Goal: Check status: Check status

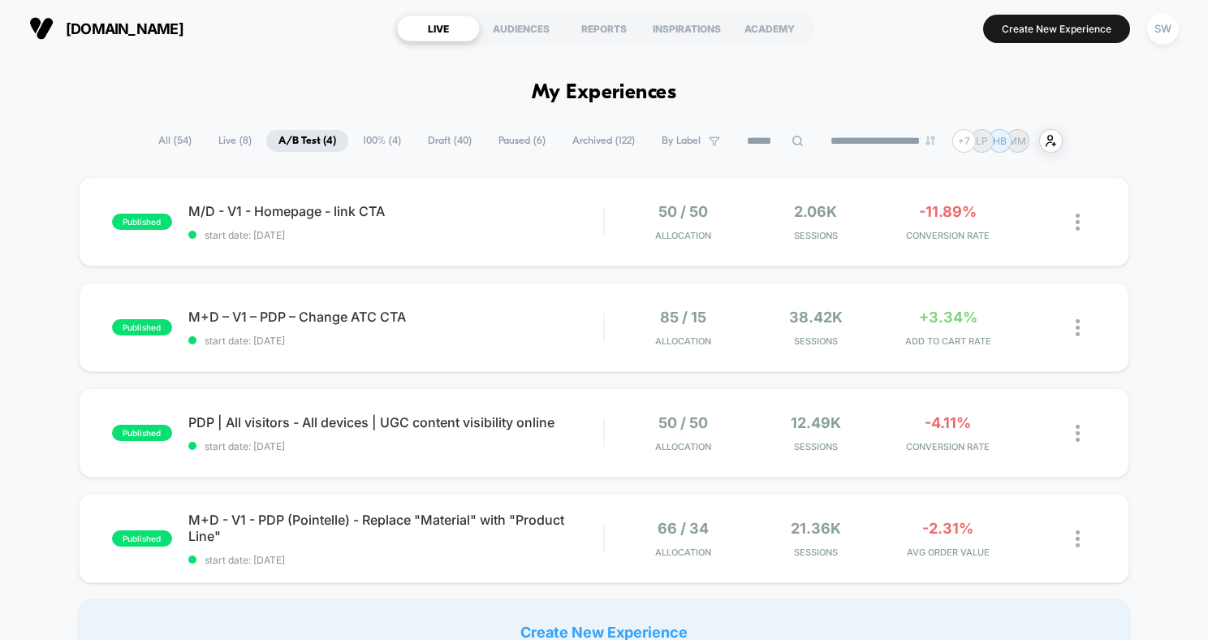
click at [304, 137] on span "A/B Test ( 4 )" at bounding box center [307, 141] width 82 height 22
click at [502, 235] on span "start date: [DATE]" at bounding box center [396, 235] width 416 height 12
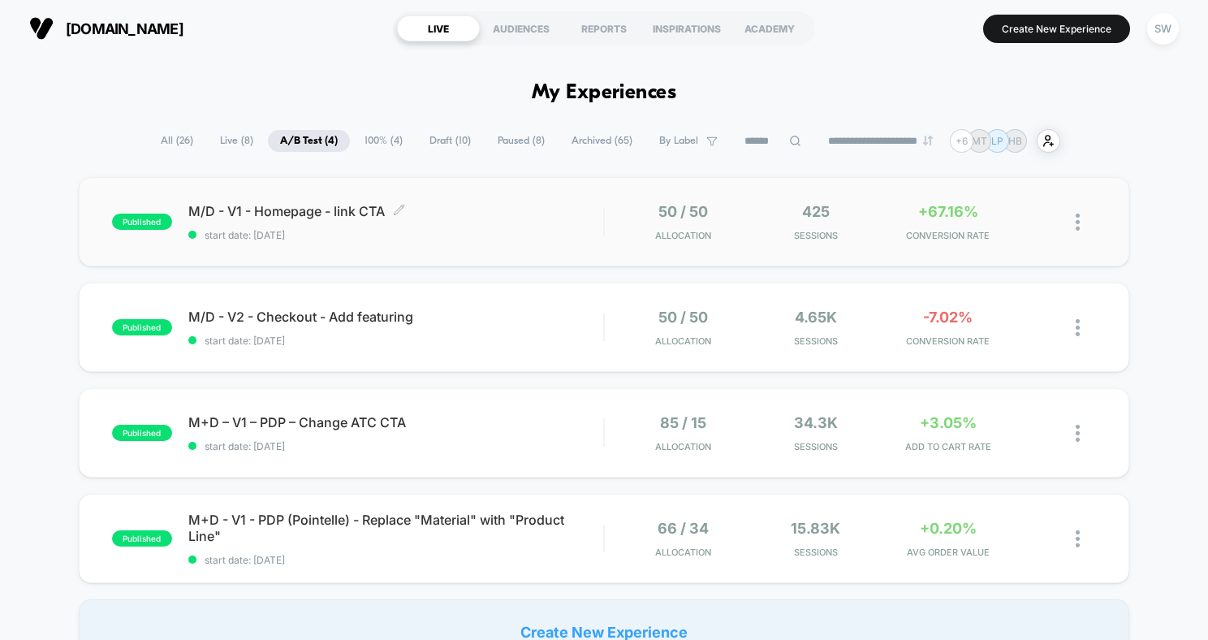
click at [564, 214] on span "M/D - V1 - Homepage - link CTA Click to edit experience details" at bounding box center [396, 211] width 416 height 16
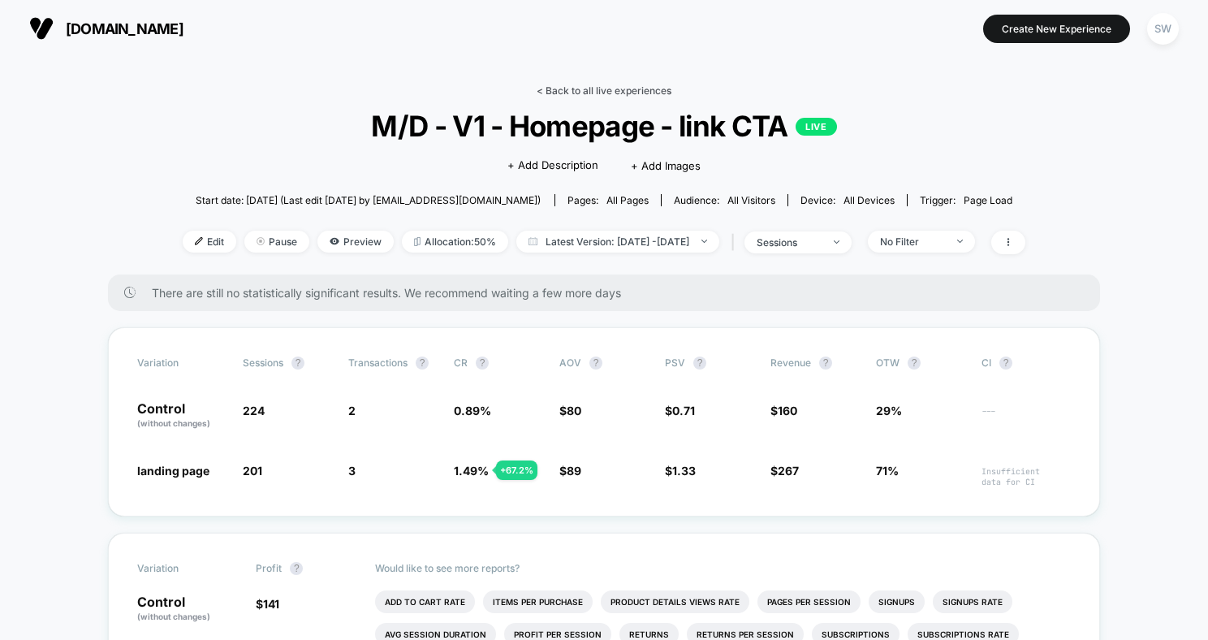
click at [582, 93] on link "< Back to all live experiences" at bounding box center [604, 90] width 135 height 12
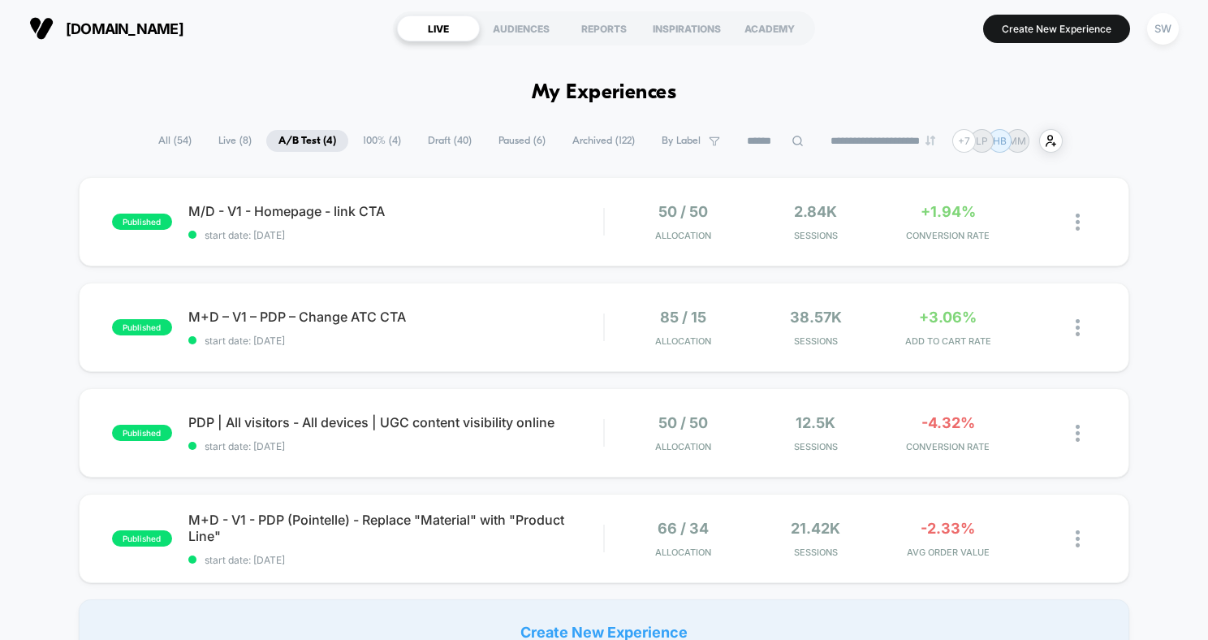
click at [580, 140] on span "Archived ( 122 )" at bounding box center [603, 141] width 87 height 22
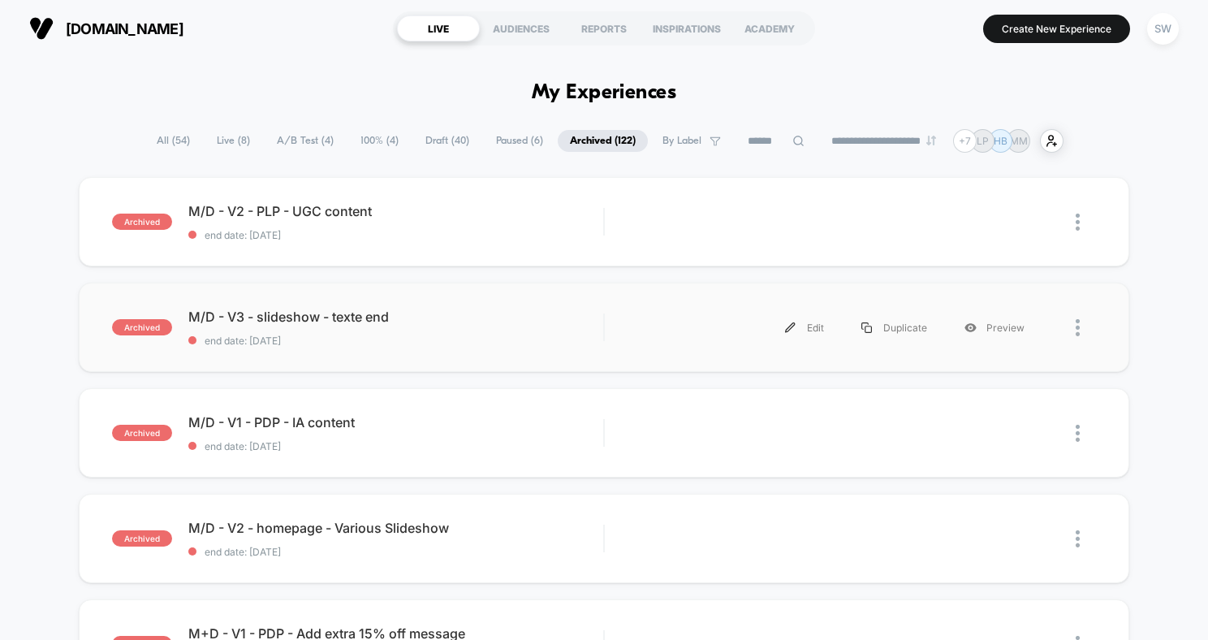
click at [533, 300] on div "archived M/D - V3 - slideshow - texte end end date: [DATE] Edit Duplicate Previ…" at bounding box center [604, 327] width 1051 height 89
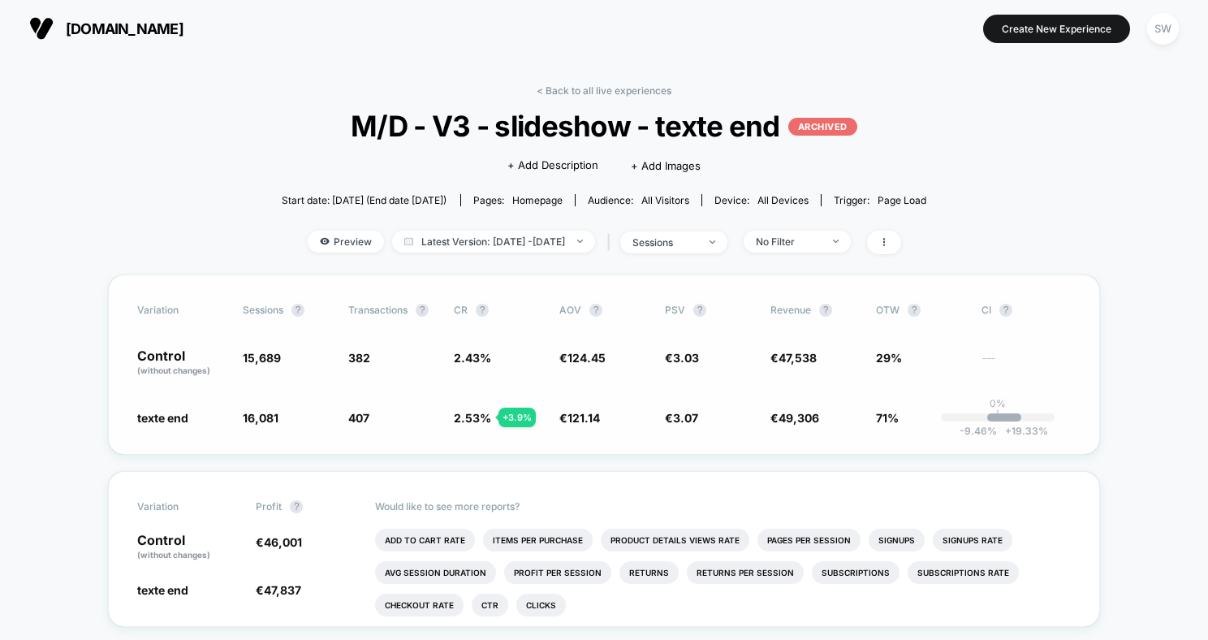
drag, startPoint x: 472, startPoint y: 349, endPoint x: 484, endPoint y: 441, distance: 92.4
click at [484, 441] on div "Variation Sessions ? Transactions ? CR ? AOV ? PSV ? Revenue ? OTW ? CI ? Contr…" at bounding box center [604, 364] width 992 height 180
click at [469, 421] on span "2.53 %" at bounding box center [472, 418] width 37 height 14
click at [598, 97] on div "< Back to all live experiences M/D - V3 - slideshow - texte end ARCHIVED Click …" at bounding box center [604, 179] width 645 height 190
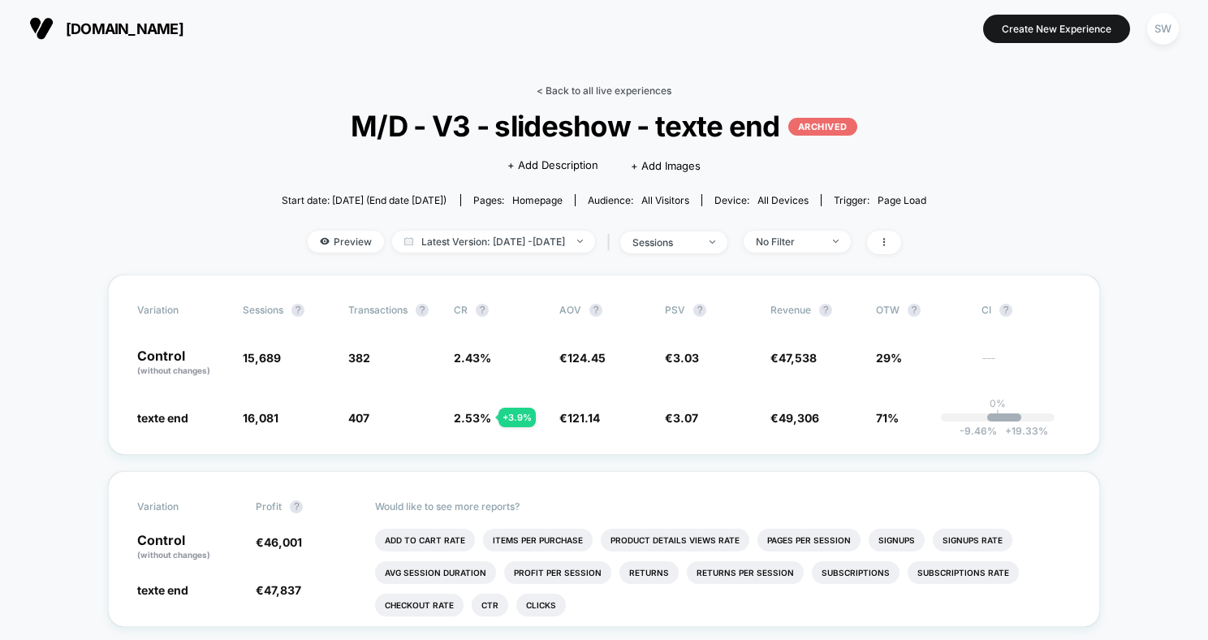
click at [596, 88] on link "< Back to all live experiences" at bounding box center [604, 90] width 135 height 12
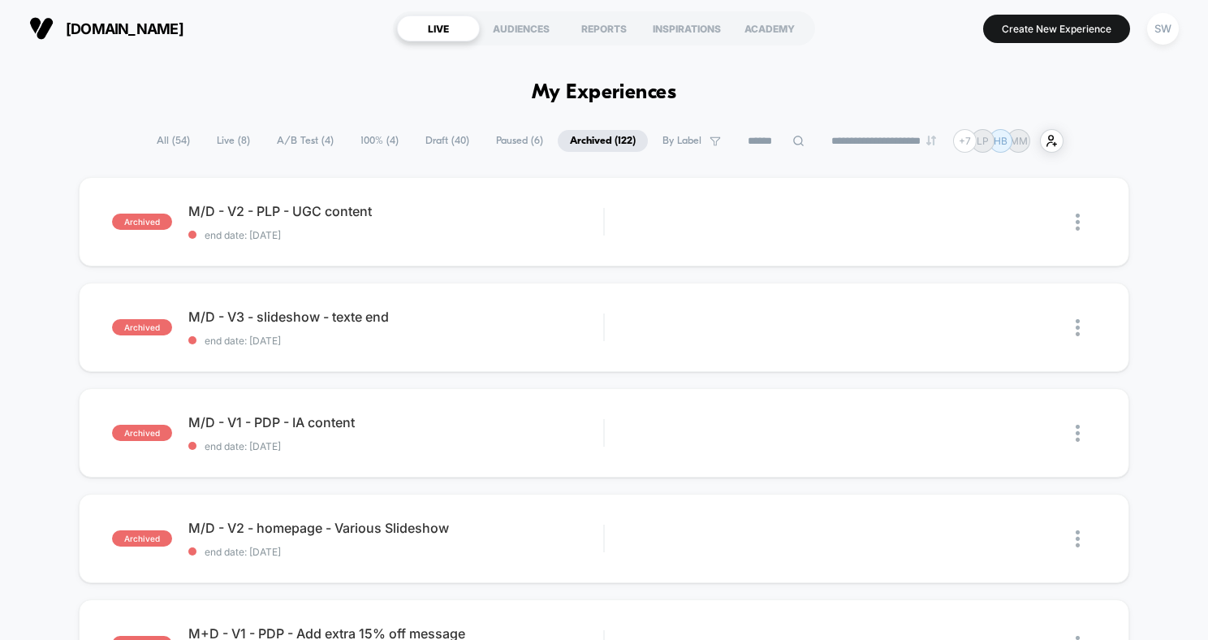
click at [299, 146] on span "A/B Test ( 4 )" at bounding box center [305, 141] width 81 height 22
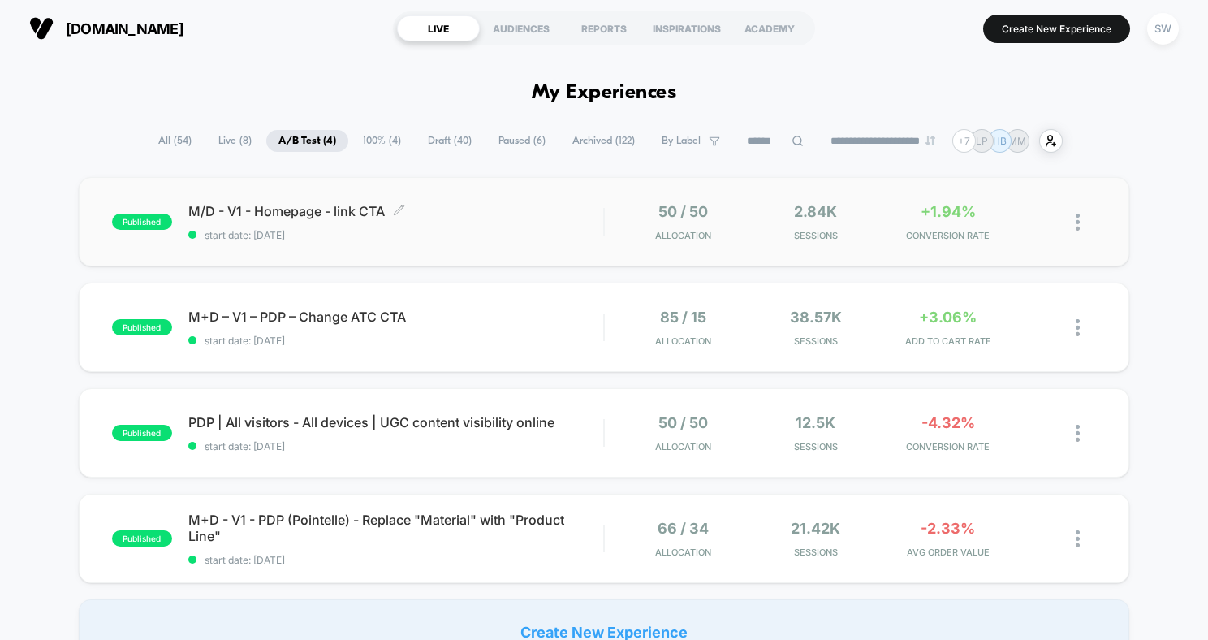
click at [495, 224] on div "M/D - V1 - Homepage - link CTA Click to edit experience details Click to edit e…" at bounding box center [396, 222] width 416 height 38
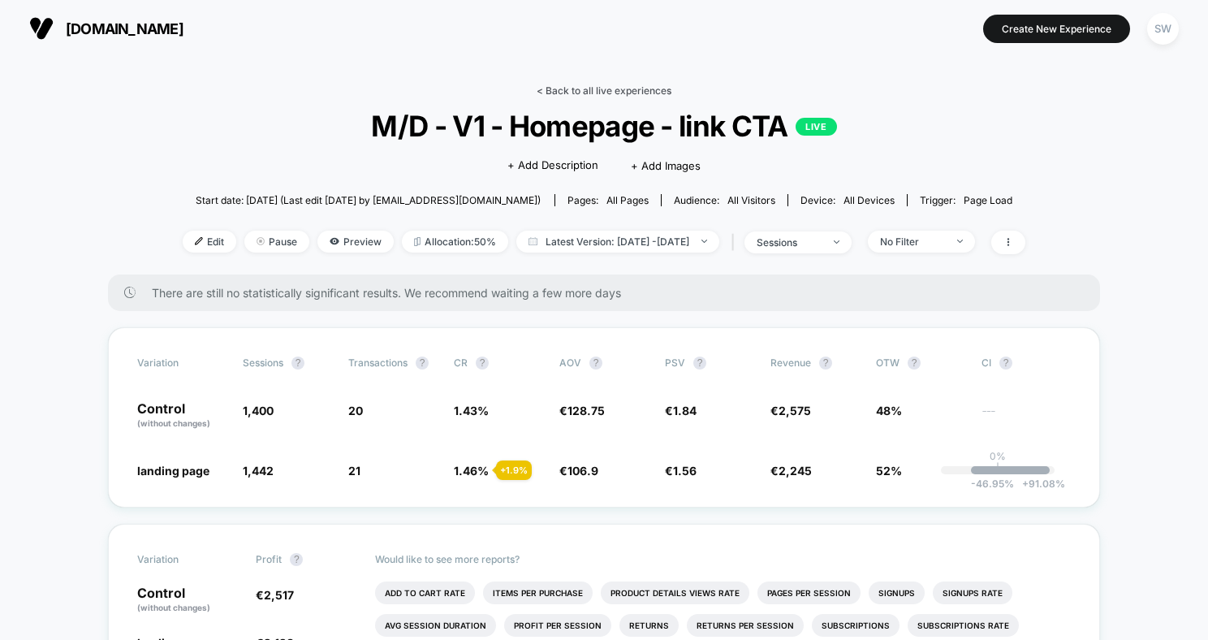
click at [559, 90] on link "< Back to all live experiences" at bounding box center [604, 90] width 135 height 12
